Goal: Entertainment & Leisure: Consume media (video, audio)

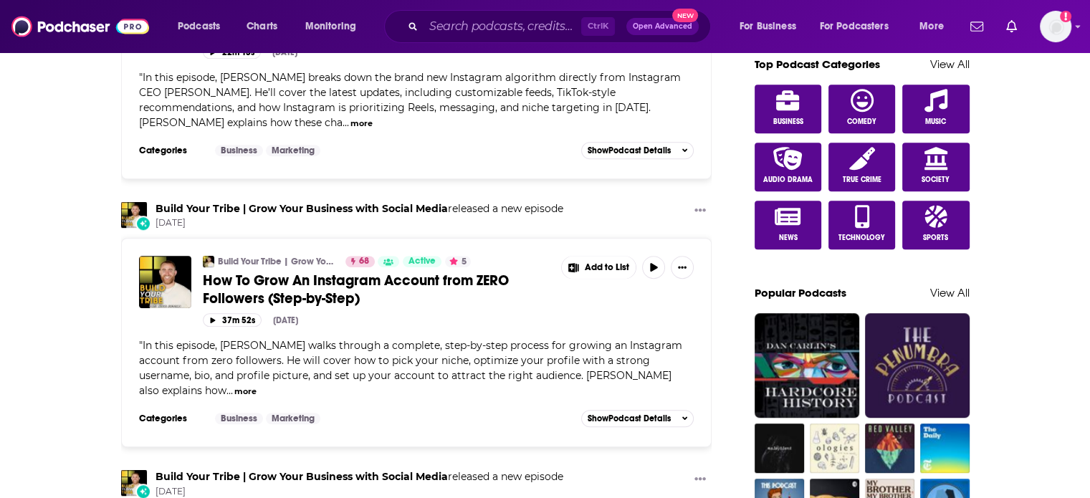
scroll to position [788, 0]
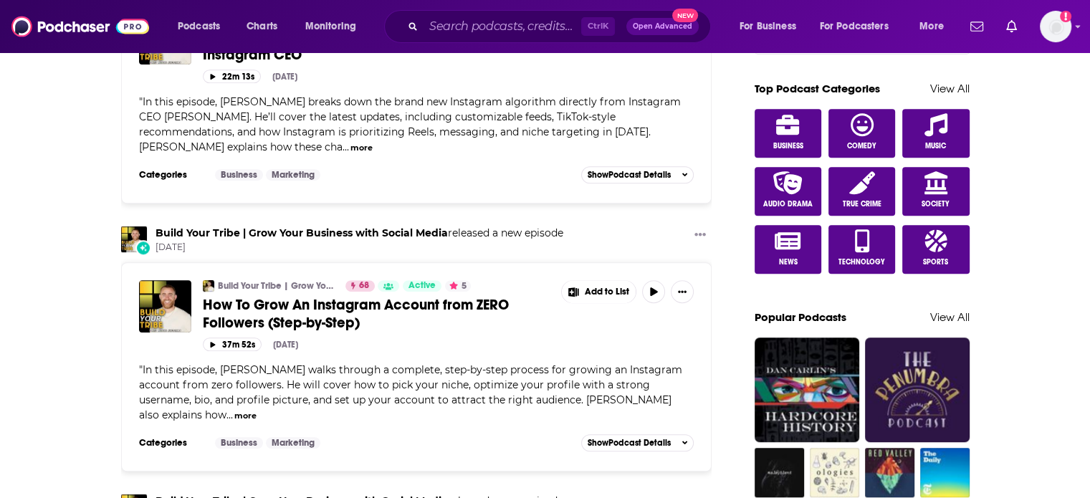
drag, startPoint x: 582, startPoint y: 206, endPoint x: 601, endPoint y: 421, distance: 215.2
click at [583, 374] on span "In this episode, [PERSON_NAME] walks through a complete, step-by-step process f…" at bounding box center [410, 392] width 543 height 58
drag, startPoint x: 485, startPoint y: 427, endPoint x: 315, endPoint y: 418, distance: 169.4
click at [315, 418] on div "Build Your Tribe | Grow Your Business with Social Media 68 Active 5 How To Grow…" at bounding box center [416, 366] width 591 height 209
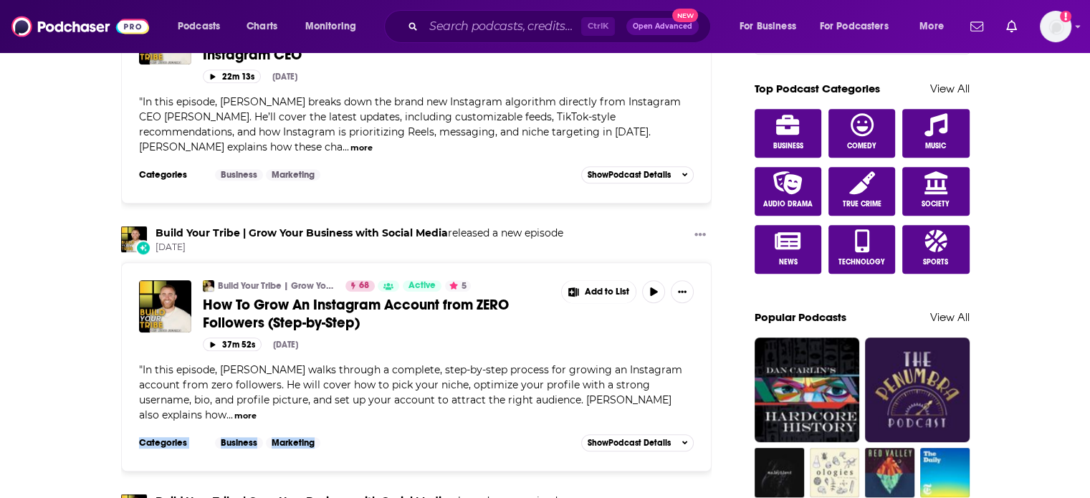
click at [234, 414] on button "more" at bounding box center [245, 416] width 22 height 12
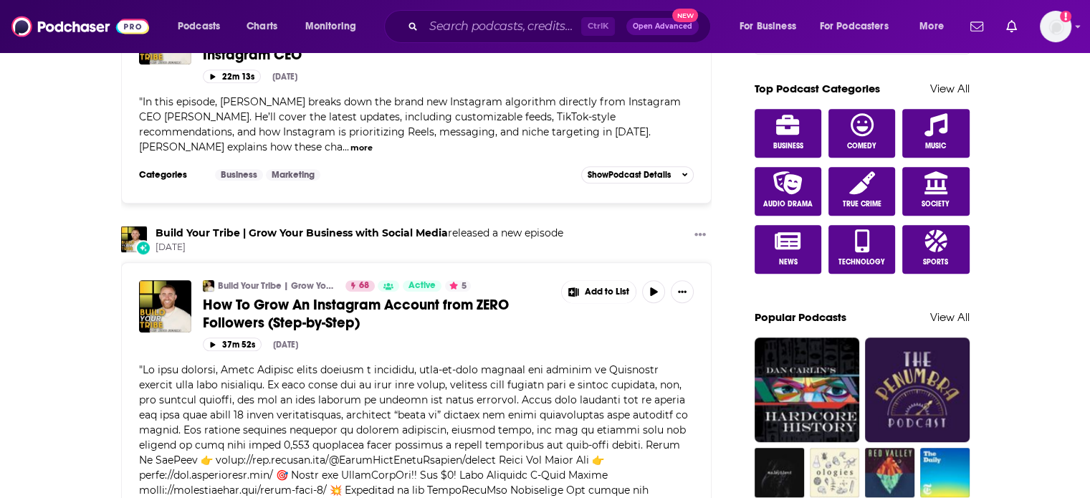
click at [176, 366] on span at bounding box center [414, 505] width 550 height 284
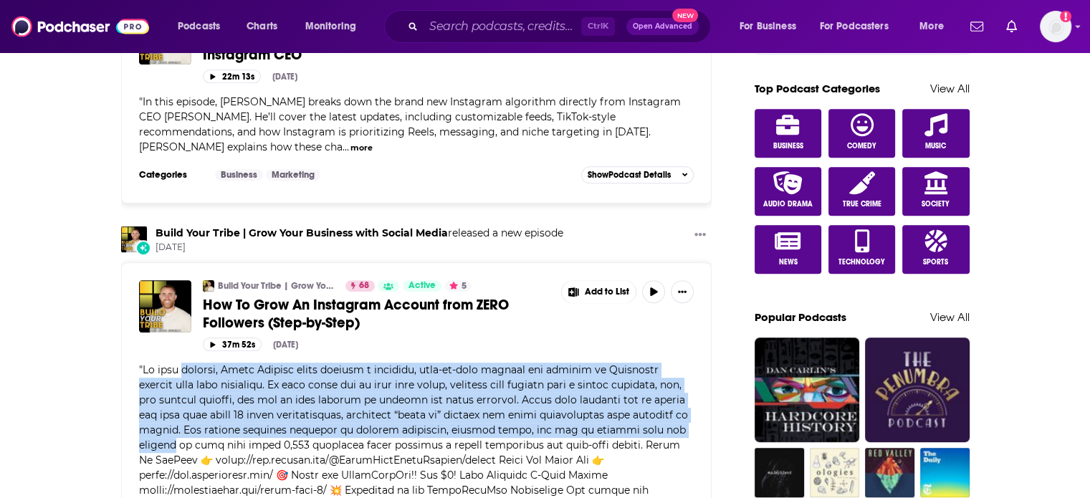
drag, startPoint x: 176, startPoint y: 366, endPoint x: 237, endPoint y: 450, distance: 103.7
click at [237, 450] on div "" " less" at bounding box center [417, 506] width 556 height 286
drag, startPoint x: 237, startPoint y: 450, endPoint x: 186, endPoint y: 368, distance: 96.9
click at [186, 368] on div "" " less" at bounding box center [417, 506] width 556 height 286
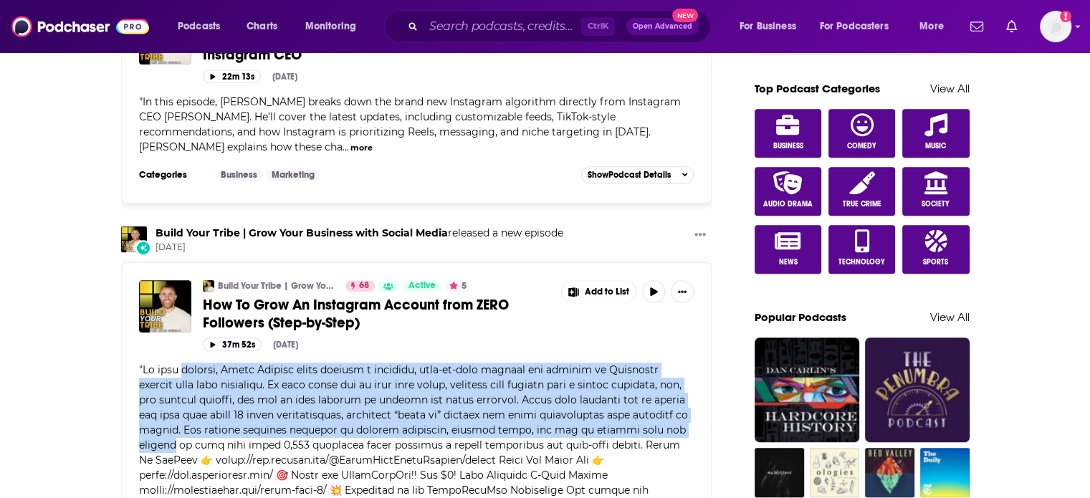
click at [186, 368] on span at bounding box center [414, 505] width 550 height 284
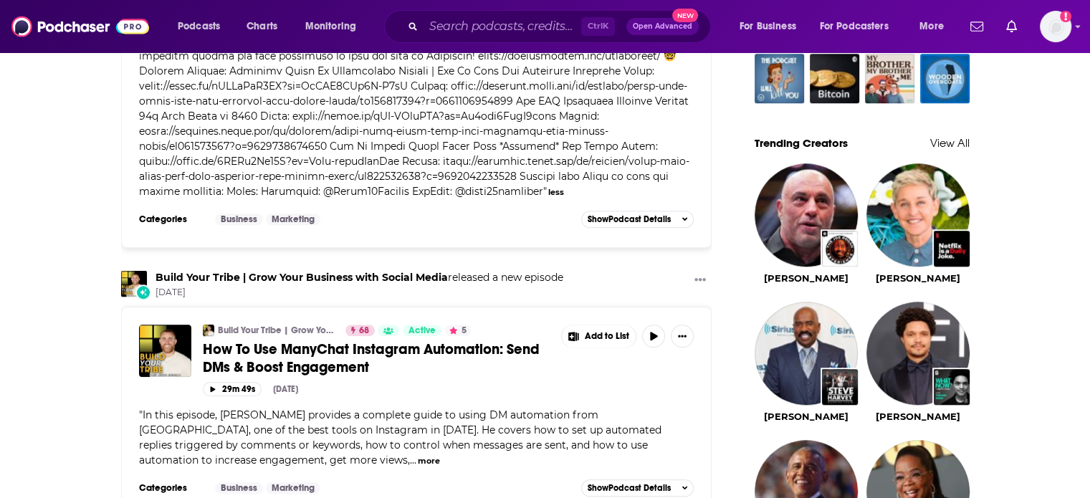
scroll to position [1003, 0]
